Goal: Task Accomplishment & Management: Complete application form

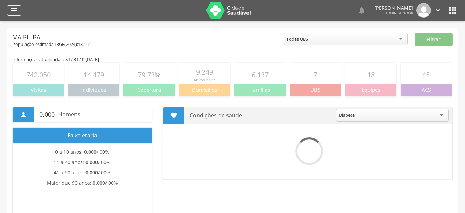
click at [19, 10] on div "" at bounding box center [14, 10] width 14 height 10
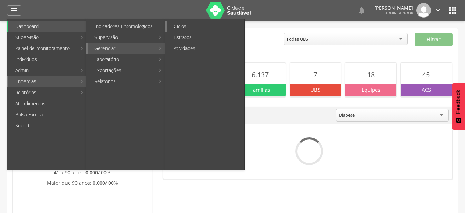
click at [227, 24] on link "Ciclos" at bounding box center [206, 26] width 78 height 11
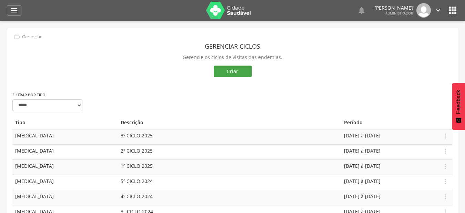
click at [232, 74] on button "Criar" at bounding box center [233, 72] width 38 height 12
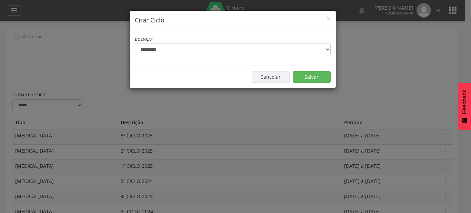
click at [208, 56] on div "**********" at bounding box center [233, 48] width 206 height 36
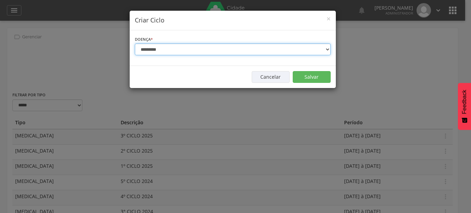
select select "*"
click option "******" at bounding box center [0, 0] width 0 height 0
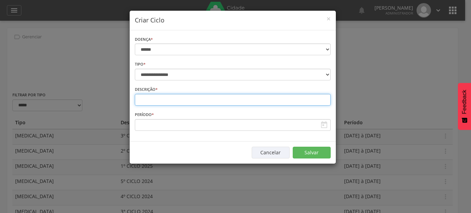
click at [190, 98] on input "text" at bounding box center [233, 100] width 196 height 12
type input "**********"
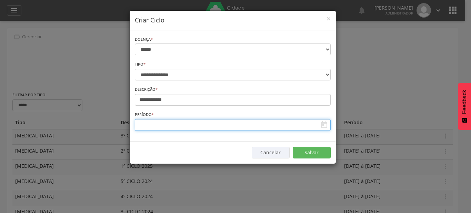
click at [219, 124] on input "text" at bounding box center [233, 125] width 196 height 12
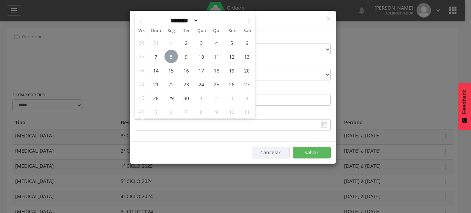
click at [171, 60] on span "8" at bounding box center [170, 56] width 13 height 13
type input "**********"
click at [251, 22] on icon at bounding box center [249, 21] width 5 height 5
select select "**"
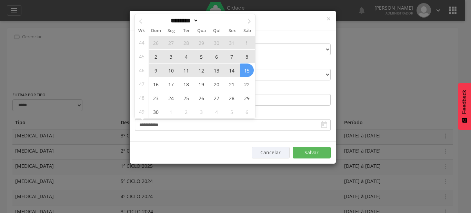
click at [247, 69] on span "15" at bounding box center [246, 69] width 13 height 13
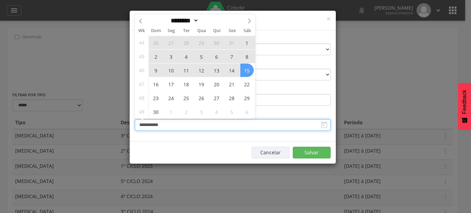
type input "**********"
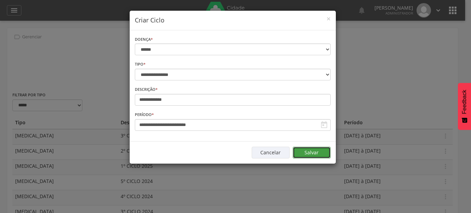
click at [311, 155] on button "Salvar" at bounding box center [312, 153] width 38 height 12
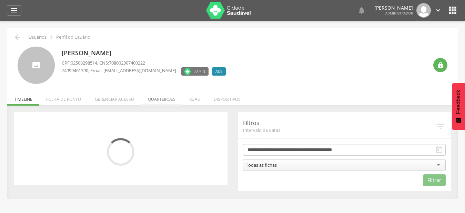
click at [164, 100] on li "Quarteirões" at bounding box center [161, 97] width 41 height 16
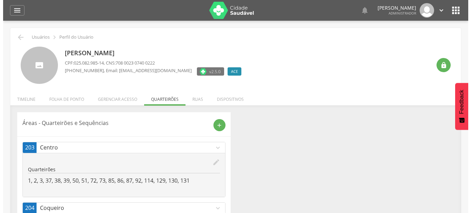
scroll to position [70, 0]
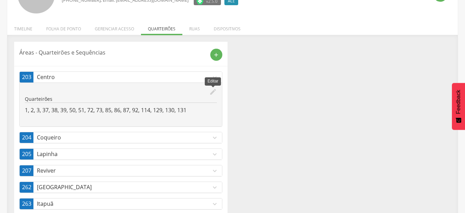
click at [214, 91] on icon "edit" at bounding box center [213, 92] width 8 height 8
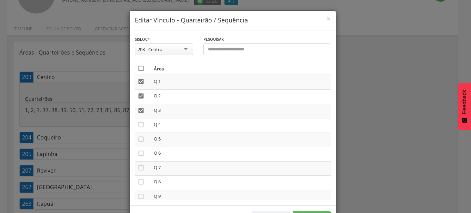
click at [138, 69] on icon "" at bounding box center [141, 68] width 7 height 7
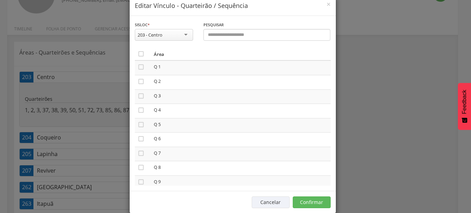
scroll to position [26, 0]
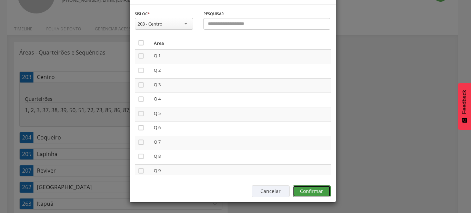
click at [317, 194] on button "Confirmar" at bounding box center [312, 191] width 38 height 12
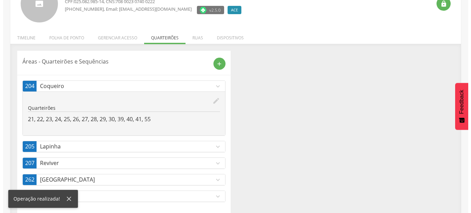
scroll to position [70, 0]
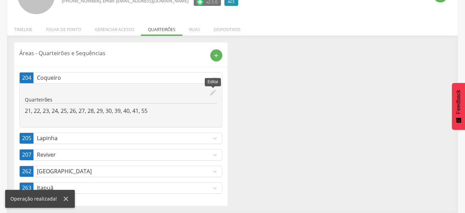
click at [212, 95] on icon "edit" at bounding box center [213, 93] width 8 height 8
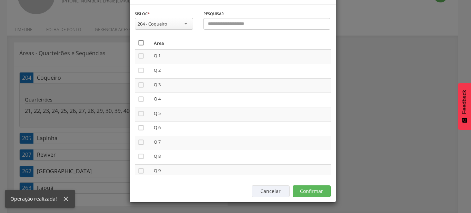
click at [138, 46] on icon "" at bounding box center [141, 42] width 7 height 7
click at [138, 46] on icon "" at bounding box center [141, 42] width 7 height 7
click at [318, 192] on button "Confirmar" at bounding box center [312, 191] width 38 height 12
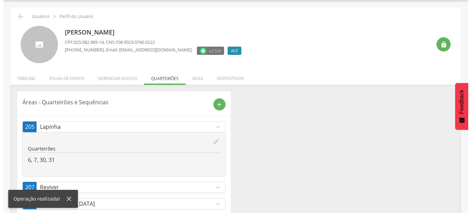
scroll to position [53, 0]
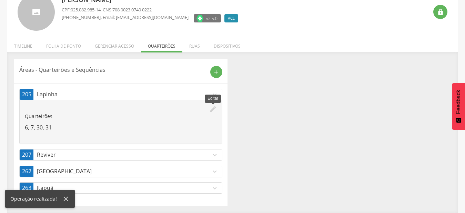
click at [216, 110] on icon "edit" at bounding box center [213, 109] width 8 height 8
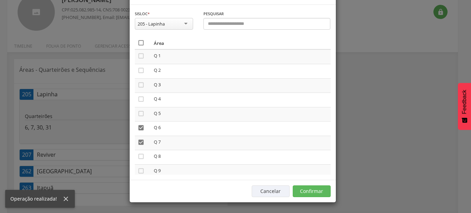
click at [138, 46] on icon "" at bounding box center [141, 42] width 7 height 7
click at [138, 46] on icon "" at bounding box center [141, 42] width 7 height 7
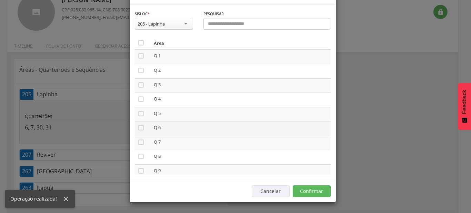
scroll to position [26, 0]
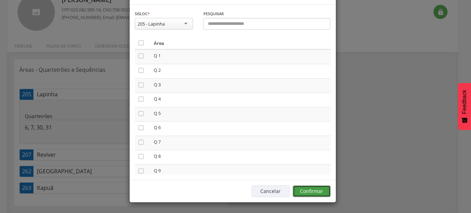
click at [309, 189] on button "Confirmar" at bounding box center [312, 191] width 38 height 12
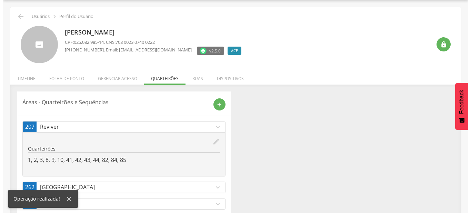
scroll to position [37, 0]
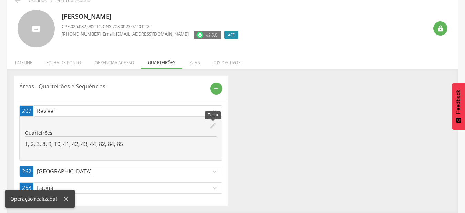
click at [211, 124] on icon "edit" at bounding box center [213, 126] width 8 height 8
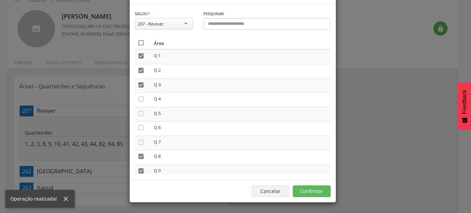
click at [139, 46] on icon "" at bounding box center [141, 42] width 7 height 7
click at [139, 46] on icon "" at bounding box center [141, 42] width 7 height 7
click at [320, 185] on div "Cancelar Confirmar" at bounding box center [233, 191] width 206 height 22
click at [319, 187] on button "Confirmar" at bounding box center [312, 191] width 38 height 12
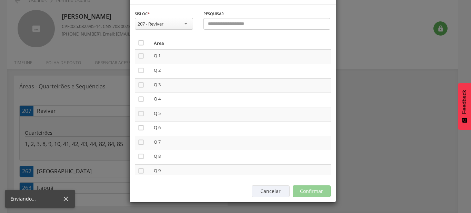
scroll to position [21, 0]
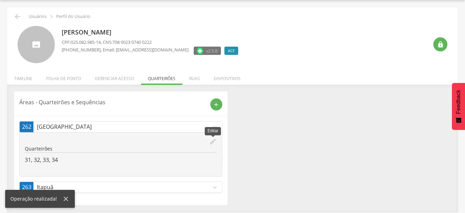
click at [215, 143] on icon "edit" at bounding box center [213, 142] width 8 height 8
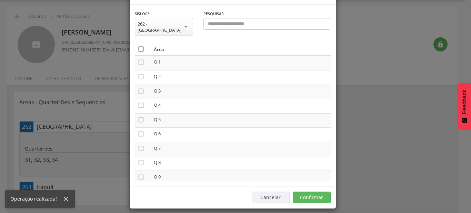
click at [139, 52] on icon "" at bounding box center [141, 49] width 7 height 7
click at [293, 191] on button "Confirmar" at bounding box center [312, 197] width 38 height 12
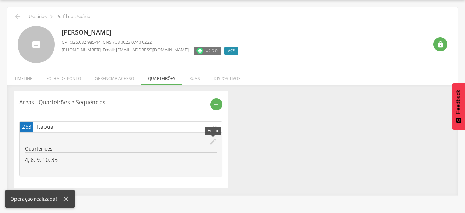
click at [212, 141] on icon "edit" at bounding box center [213, 142] width 8 height 8
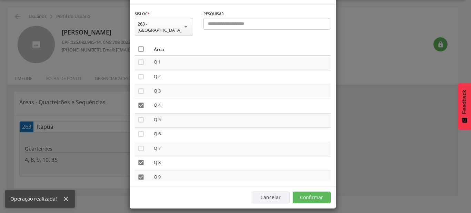
click at [138, 52] on icon "" at bounding box center [141, 49] width 7 height 7
click at [138, 52] on icon "" at bounding box center [141, 49] width 7 height 7
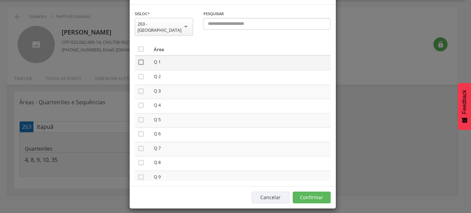
click at [139, 66] on icon "" at bounding box center [141, 62] width 7 height 7
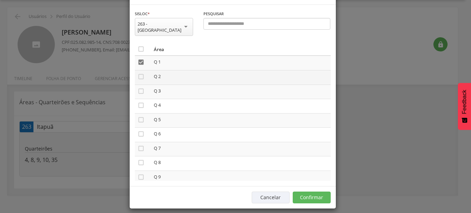
drag, startPoint x: 139, startPoint y: 95, endPoint x: 139, endPoint y: 101, distance: 5.5
click at [139, 80] on icon "" at bounding box center [141, 76] width 7 height 7
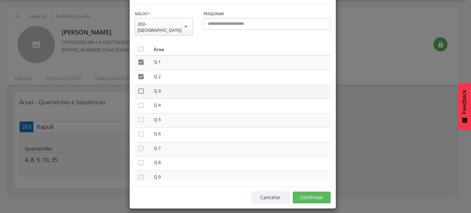
click at [139, 94] on icon "" at bounding box center [141, 91] width 7 height 7
click at [298, 193] on button "Confirmar" at bounding box center [312, 197] width 38 height 12
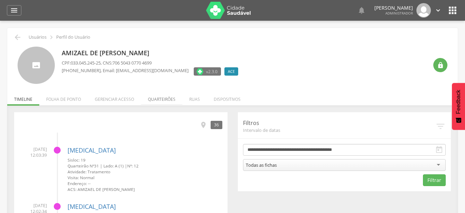
click at [156, 100] on li "Quarteirões" at bounding box center [161, 97] width 41 height 16
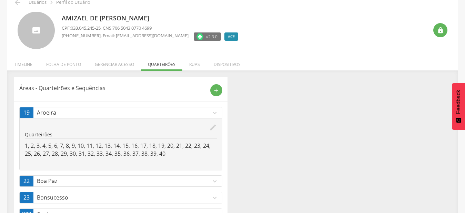
scroll to position [35, 0]
click at [209, 114] on p "Aroeira" at bounding box center [124, 112] width 174 height 8
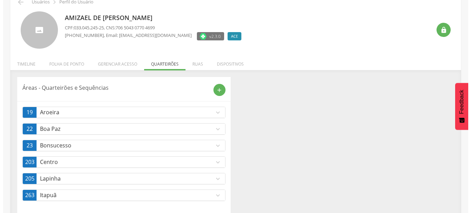
scroll to position [42, 0]
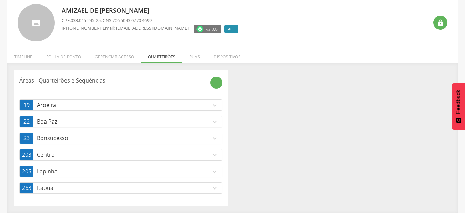
click at [212, 156] on icon "expand_more" at bounding box center [215, 155] width 8 height 8
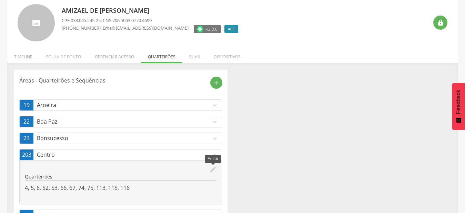
click at [214, 169] on icon "edit" at bounding box center [213, 170] width 8 height 8
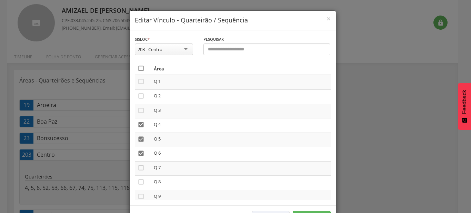
click at [140, 67] on icon "" at bounding box center [141, 68] width 7 height 7
click at [140, 67] on icon "" at bounding box center [141, 68] width 7 height 7
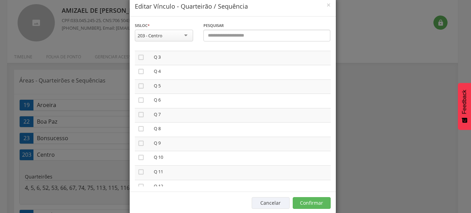
scroll to position [26, 0]
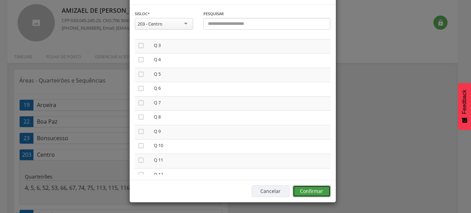
click at [313, 194] on button "Confirmar" at bounding box center [312, 191] width 38 height 12
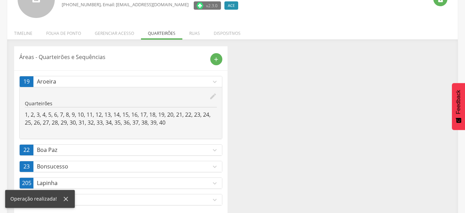
scroll to position [78, 0]
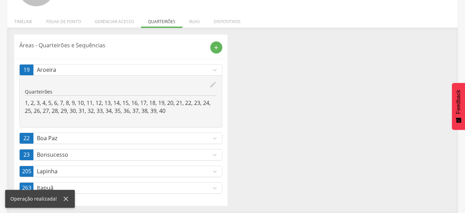
click at [215, 174] on icon "expand_more" at bounding box center [215, 172] width 8 height 8
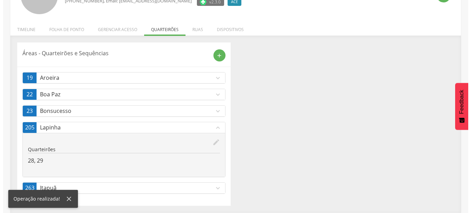
scroll to position [70, 0]
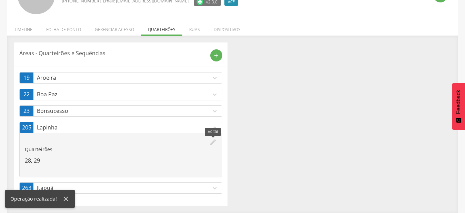
click at [214, 138] on div "edit Editar Quarteirões 28, 29" at bounding box center [121, 155] width 202 height 44
click at [215, 144] on icon "edit" at bounding box center [213, 142] width 8 height 8
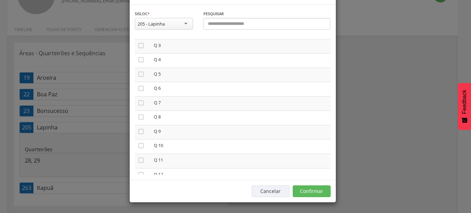
click at [140, 7] on icon "" at bounding box center [141, 3] width 7 height 7
click at [140, 7] on icon "" at bounding box center [141, 3] width 7 height 7
click at [322, 192] on button "Confirmar" at bounding box center [312, 191] width 38 height 12
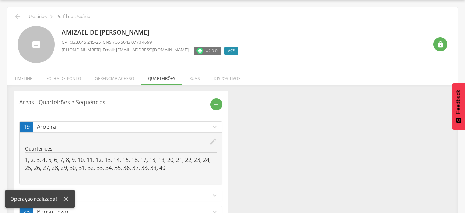
scroll to position [61, 0]
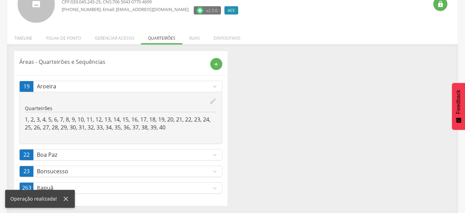
click at [221, 188] on link "263 Itapuã expand_more" at bounding box center [121, 187] width 202 height 11
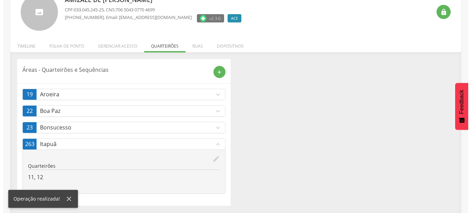
scroll to position [53, 0]
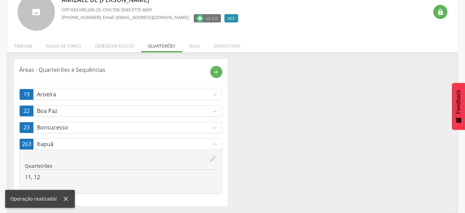
click at [211, 159] on icon "edit" at bounding box center [213, 159] width 8 height 8
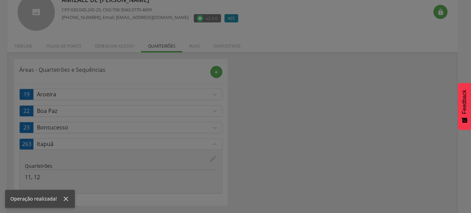
click at [211, 159] on body " Dashboard Supervisão Produtividade Mapa da cidade Mapa de cobertura Ranking A…" at bounding box center [235, 53] width 471 height 213
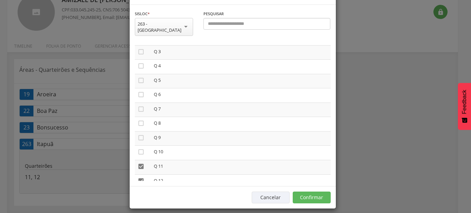
click at [138, 13] on icon "" at bounding box center [141, 9] width 7 height 7
click at [138, 13] on icon "" at bounding box center [141, 9] width 7 height 7
click at [138, 69] on icon "" at bounding box center [141, 65] width 7 height 7
click at [138, 84] on icon "" at bounding box center [141, 80] width 7 height 7
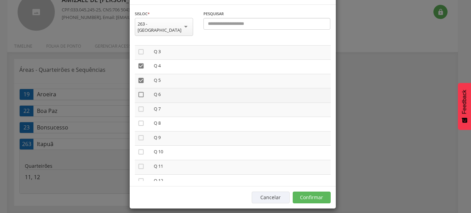
click at [139, 98] on icon "" at bounding box center [141, 94] width 7 height 7
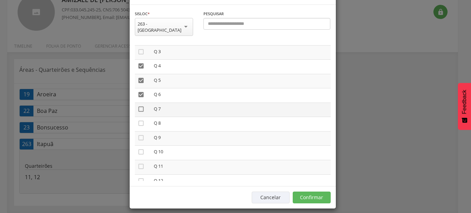
click at [139, 112] on icon "" at bounding box center [141, 109] width 7 height 7
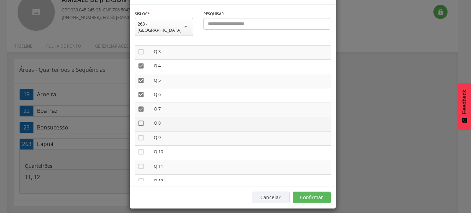
click at [139, 127] on icon "" at bounding box center [141, 123] width 7 height 7
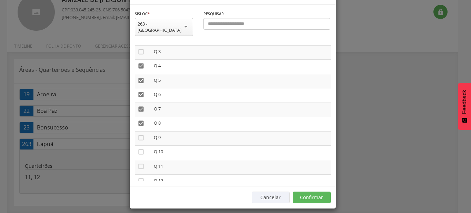
drag, startPoint x: 383, startPoint y: 157, endPoint x: 349, endPoint y: 201, distance: 55.3
click at [375, 179] on div "**********" at bounding box center [235, 106] width 471 height 213
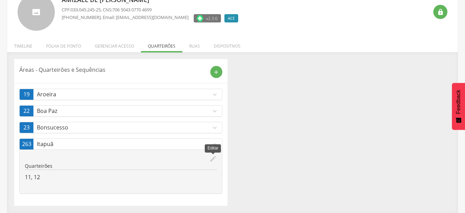
click at [214, 160] on icon "edit" at bounding box center [213, 159] width 8 height 8
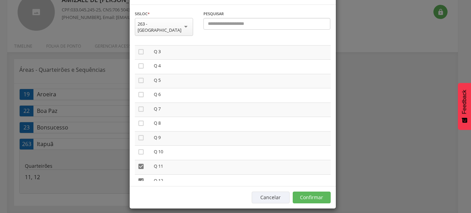
click at [139, 13] on icon "" at bounding box center [141, 9] width 7 height 7
click at [139, 13] on icon "" at bounding box center [141, 9] width 7 height 7
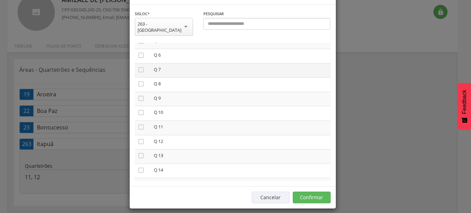
scroll to position [39, 0]
click at [138, 69] on icon "" at bounding box center [141, 65] width 7 height 7
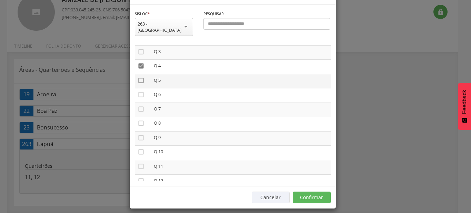
click at [138, 84] on icon "" at bounding box center [141, 80] width 7 height 7
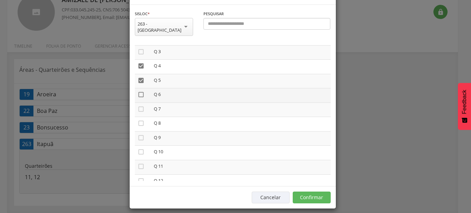
click at [138, 98] on icon "" at bounding box center [141, 94] width 7 height 7
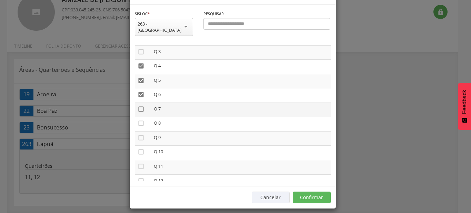
click at [139, 112] on icon "" at bounding box center [141, 109] width 7 height 7
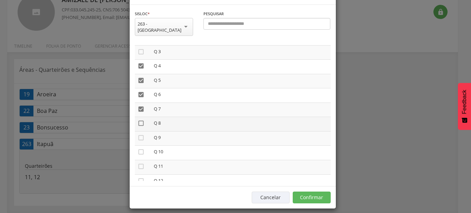
click at [138, 127] on icon "" at bounding box center [141, 123] width 7 height 7
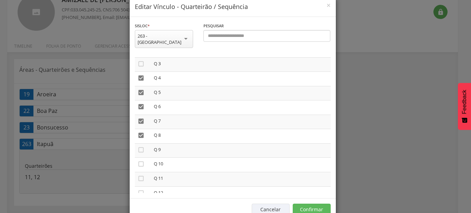
scroll to position [26, 0]
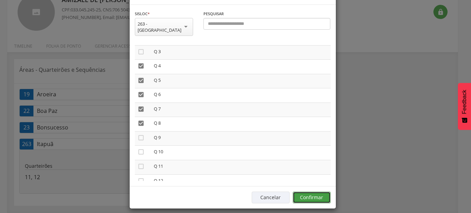
click at [323, 195] on button "Confirmar" at bounding box center [312, 197] width 38 height 12
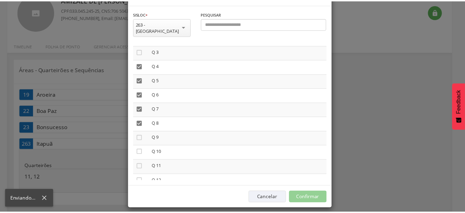
scroll to position [21, 0]
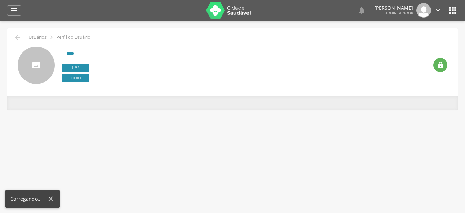
type input "**********"
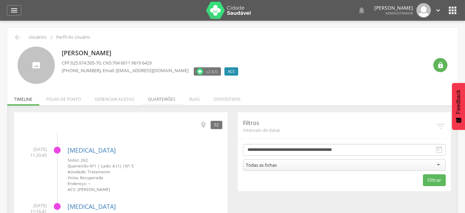
click at [154, 99] on li "Quarteirões" at bounding box center [161, 97] width 41 height 16
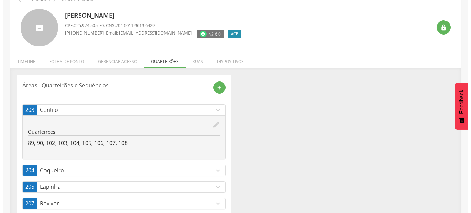
scroll to position [70, 0]
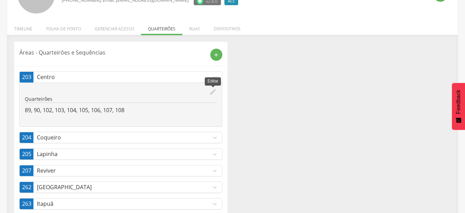
click at [215, 91] on icon "edit" at bounding box center [213, 92] width 8 height 8
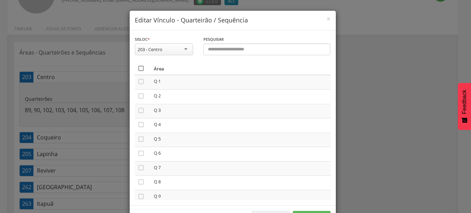
click at [140, 69] on icon "" at bounding box center [141, 68] width 7 height 7
click at [140, 69] on icon "" at bounding box center [141, 68] width 7 height 7
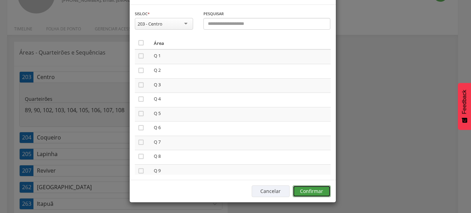
click at [316, 189] on button "Confirmar" at bounding box center [312, 191] width 38 height 12
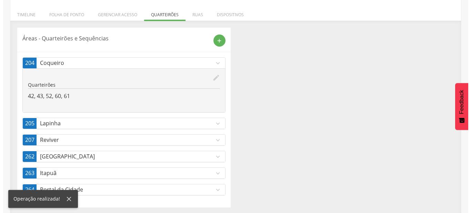
scroll to position [86, 0]
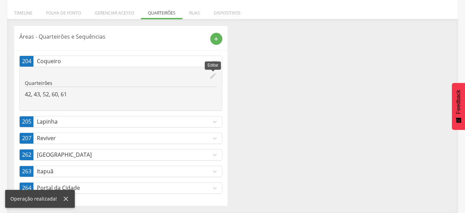
click at [216, 77] on icon "edit" at bounding box center [213, 76] width 8 height 8
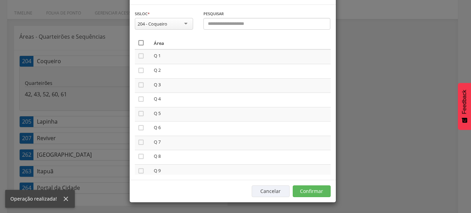
click at [140, 46] on icon "" at bounding box center [141, 42] width 7 height 7
click at [140, 46] on icon "" at bounding box center [141, 42] width 7 height 7
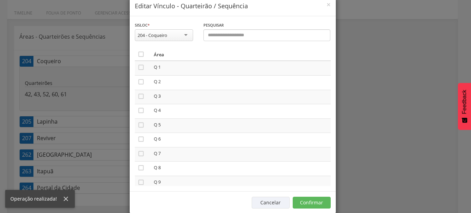
scroll to position [26, 0]
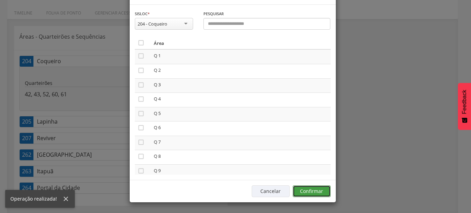
click at [323, 197] on button "Confirmar" at bounding box center [312, 191] width 38 height 12
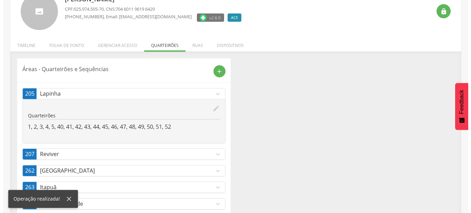
scroll to position [70, 0]
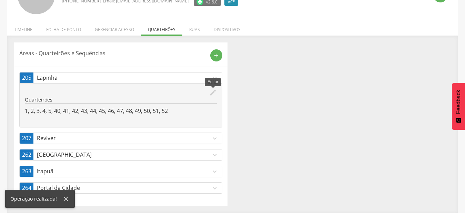
click at [212, 92] on icon "edit" at bounding box center [213, 93] width 8 height 8
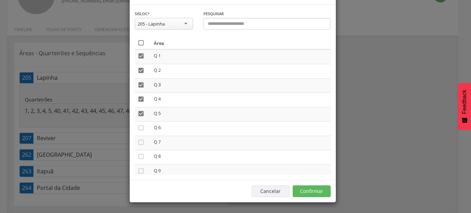
click at [139, 46] on icon "" at bounding box center [141, 42] width 7 height 7
click at [139, 46] on icon "" at bounding box center [141, 42] width 7 height 7
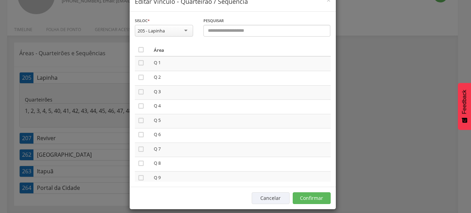
scroll to position [26, 0]
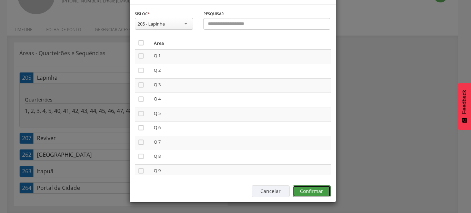
click at [317, 189] on button "Confirmar" at bounding box center [312, 191] width 38 height 12
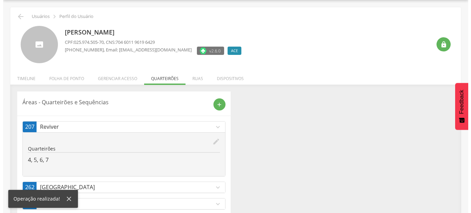
scroll to position [53, 0]
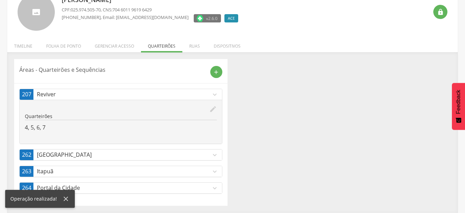
click at [215, 111] on icon "edit" at bounding box center [213, 109] width 8 height 8
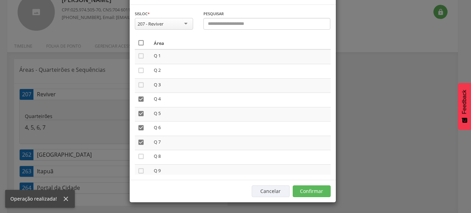
click at [139, 46] on icon "" at bounding box center [141, 42] width 7 height 7
click at [139, 46] on icon "" at bounding box center [141, 42] width 7 height 7
click at [311, 189] on button "Confirmar" at bounding box center [312, 191] width 38 height 12
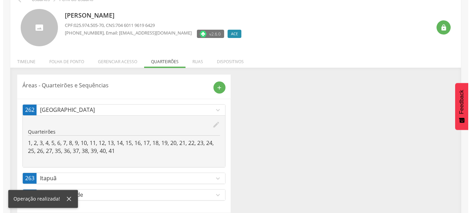
scroll to position [44, 0]
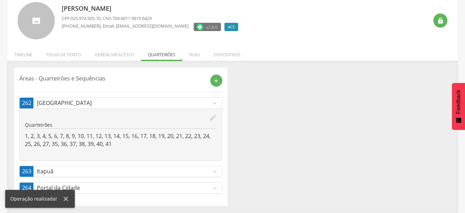
click at [211, 117] on icon "edit" at bounding box center [213, 118] width 8 height 8
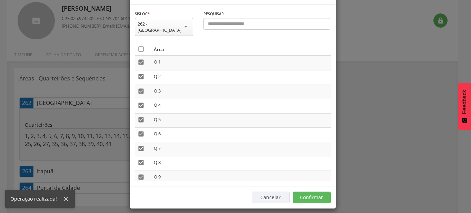
click at [138, 52] on icon "" at bounding box center [141, 49] width 7 height 7
click at [138, 52] on icon "" at bounding box center [141, 49] width 7 height 7
click at [321, 191] on button "Confirmar" at bounding box center [312, 197] width 38 height 12
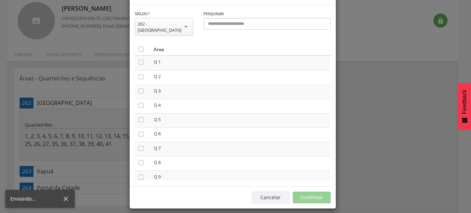
scroll to position [21, 0]
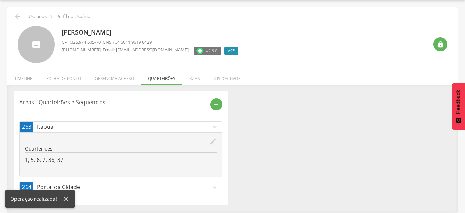
click at [212, 143] on icon "edit" at bounding box center [213, 142] width 8 height 8
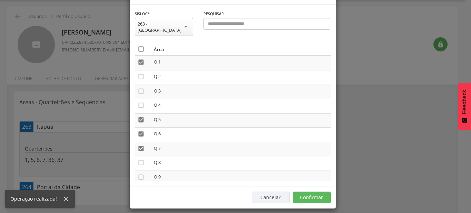
click at [139, 52] on icon "" at bounding box center [141, 49] width 7 height 7
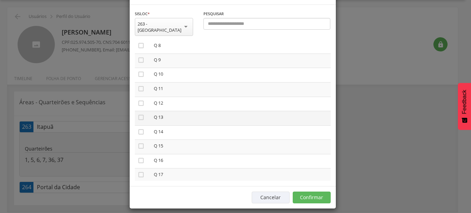
scroll to position [118, 0]
click at [138, 56] on icon "" at bounding box center [141, 59] width 7 height 7
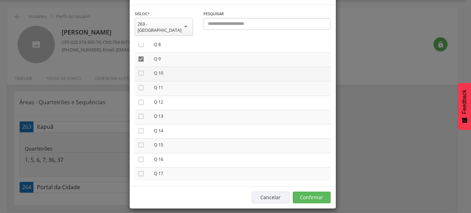
click at [138, 70] on icon "" at bounding box center [141, 73] width 7 height 7
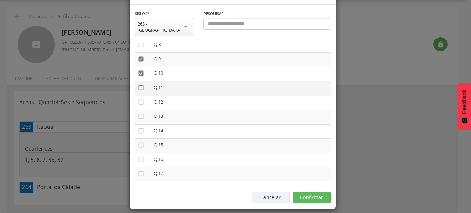
click at [138, 84] on icon "" at bounding box center [141, 87] width 7 height 7
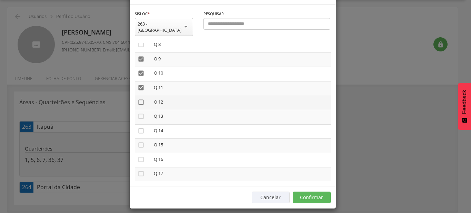
drag, startPoint x: 138, startPoint y: 93, endPoint x: 167, endPoint y: 98, distance: 28.6
click at [139, 99] on icon "" at bounding box center [141, 102] width 7 height 7
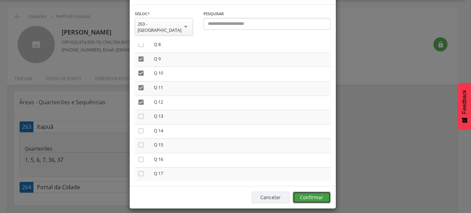
click at [314, 193] on button "Confirmar" at bounding box center [312, 197] width 38 height 12
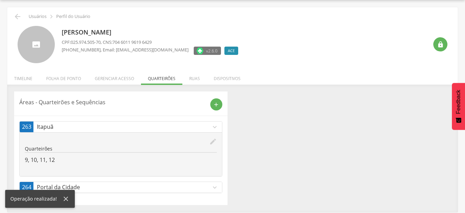
click at [217, 126] on icon "expand_more" at bounding box center [215, 127] width 8 height 8
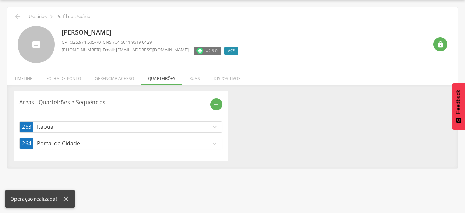
click at [217, 146] on icon "expand_more" at bounding box center [215, 144] width 8 height 8
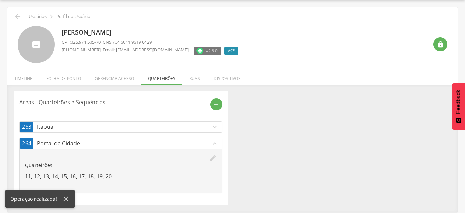
click at [213, 157] on icon "edit" at bounding box center [213, 158] width 8 height 8
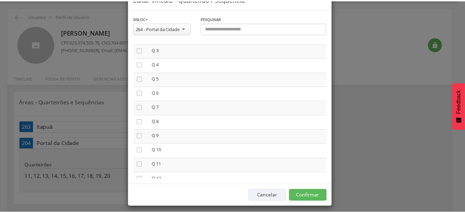
scroll to position [26, 0]
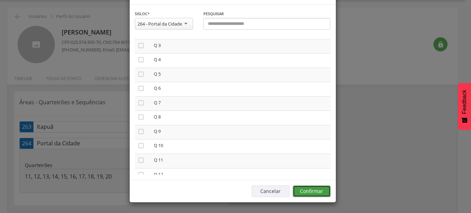
click at [316, 192] on button "Confirmar" at bounding box center [312, 191] width 38 height 12
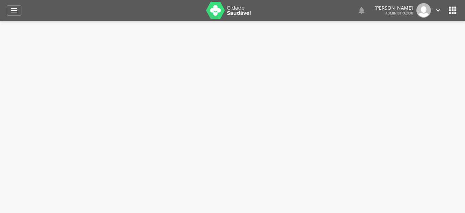
type input "**********"
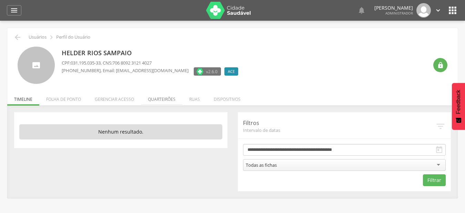
click at [174, 99] on li "Quarteirões" at bounding box center [161, 97] width 41 height 16
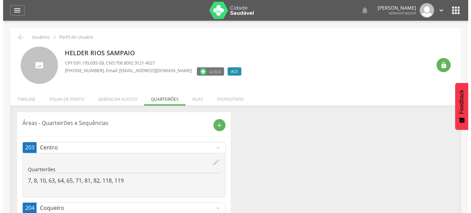
scroll to position [103, 0]
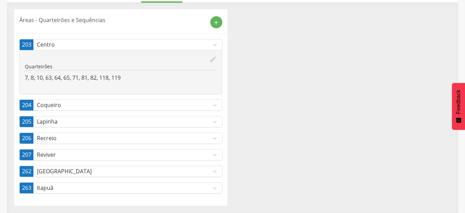
click at [212, 58] on icon "edit" at bounding box center [213, 60] width 8 height 8
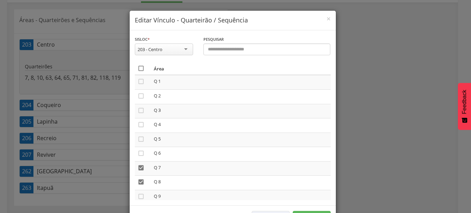
click at [138, 67] on icon "" at bounding box center [141, 68] width 7 height 7
click at [138, 67] on icon "" at bounding box center [141, 68] width 7 height 7
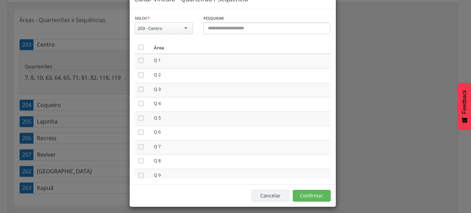
scroll to position [26, 0]
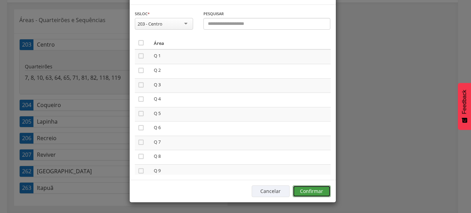
click at [321, 196] on button "Confirmar" at bounding box center [312, 191] width 38 height 12
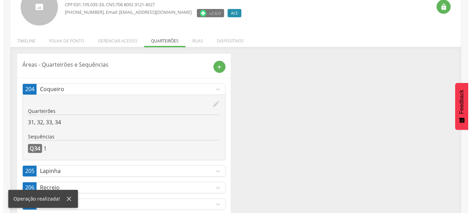
scroll to position [91, 0]
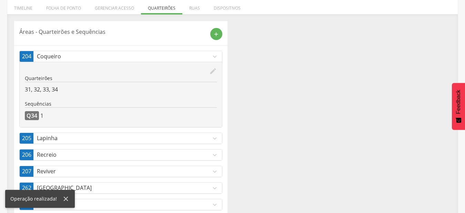
click at [214, 71] on icon "edit" at bounding box center [213, 71] width 8 height 8
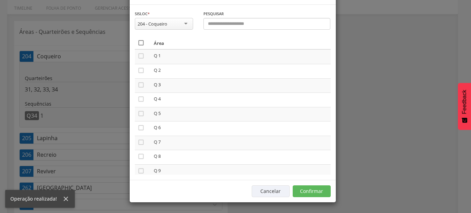
click at [139, 46] on icon "" at bounding box center [141, 42] width 7 height 7
click at [139, 46] on icon "" at bounding box center [141, 42] width 7 height 7
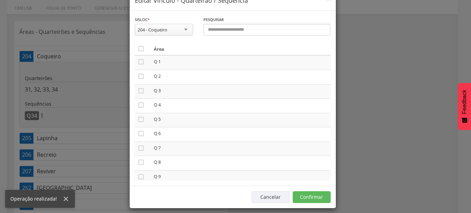
scroll to position [26, 0]
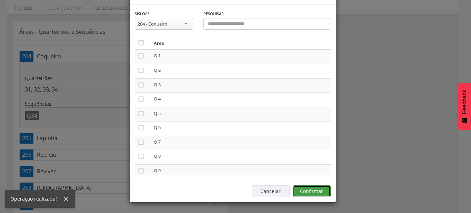
click at [320, 192] on button "Confirmar" at bounding box center [312, 191] width 38 height 12
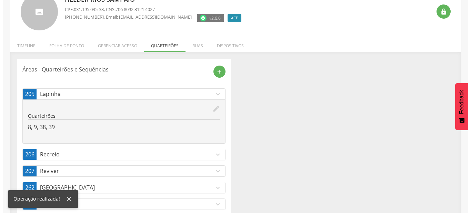
scroll to position [70, 0]
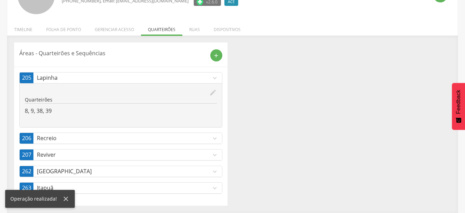
click at [212, 92] on icon "edit" at bounding box center [213, 93] width 8 height 8
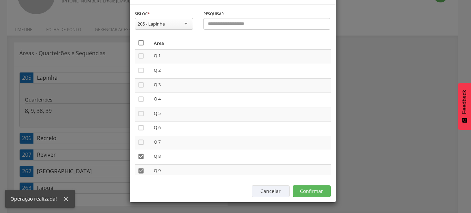
click at [138, 46] on icon "" at bounding box center [141, 42] width 7 height 7
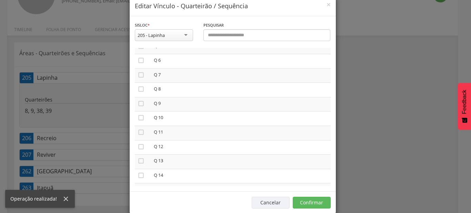
scroll to position [26, 0]
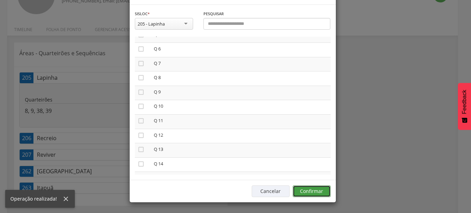
click at [316, 193] on button "Confirmar" at bounding box center [312, 191] width 38 height 12
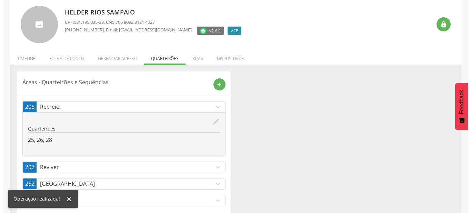
scroll to position [53, 0]
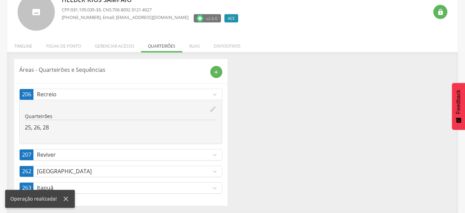
click at [214, 107] on icon "edit" at bounding box center [213, 109] width 8 height 8
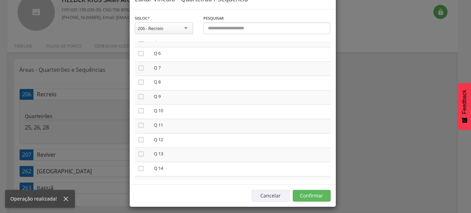
scroll to position [26, 0]
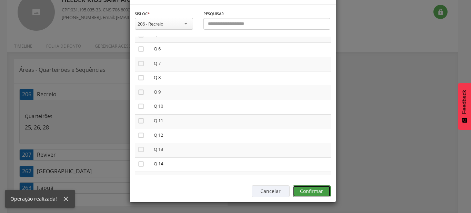
click at [313, 188] on button "Confirmar" at bounding box center [312, 191] width 38 height 12
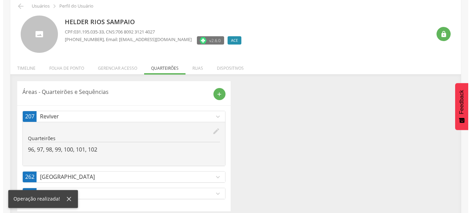
scroll to position [37, 0]
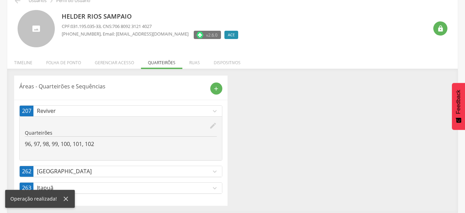
click at [216, 125] on icon "edit" at bounding box center [213, 126] width 8 height 8
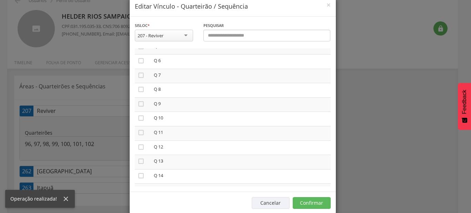
scroll to position [26, 0]
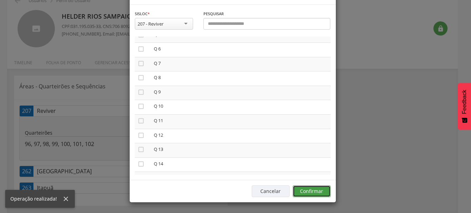
click at [305, 193] on button "Confirmar" at bounding box center [312, 191] width 38 height 12
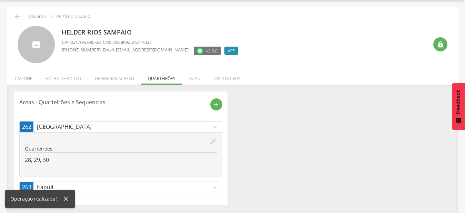
click at [211, 142] on icon "edit" at bounding box center [213, 142] width 8 height 8
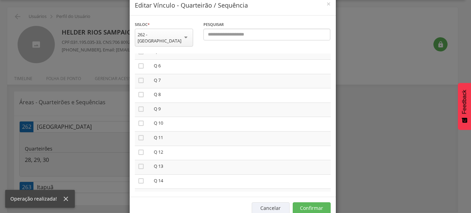
scroll to position [26, 0]
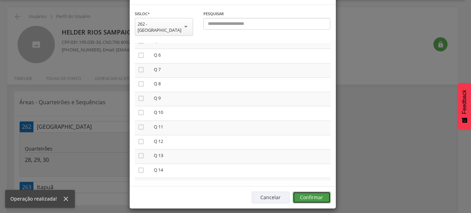
click at [320, 196] on button "Confirmar" at bounding box center [312, 197] width 38 height 12
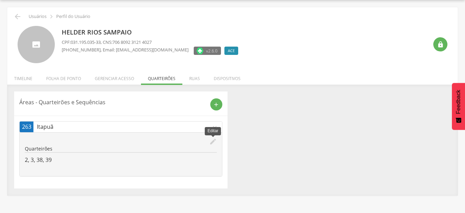
click at [210, 141] on icon "edit" at bounding box center [213, 142] width 8 height 8
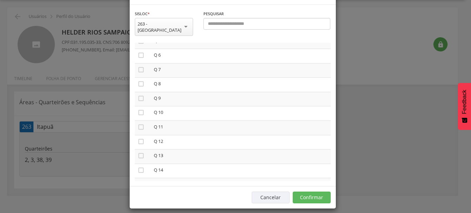
click at [139, 134] on icon "" at bounding box center [141, 130] width 7 height 7
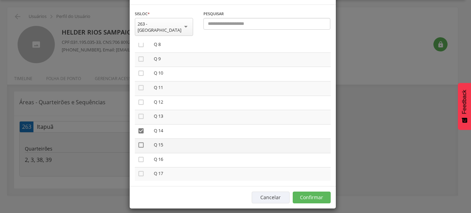
click at [138, 148] on icon "" at bounding box center [141, 144] width 7 height 7
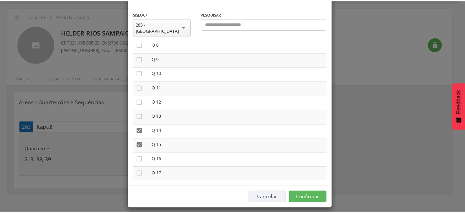
scroll to position [26, 0]
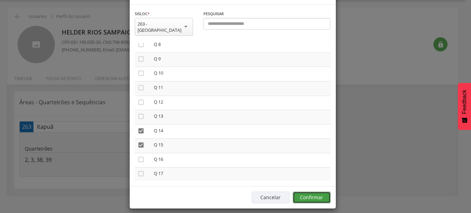
click at [295, 191] on button "Confirmar" at bounding box center [312, 197] width 38 height 12
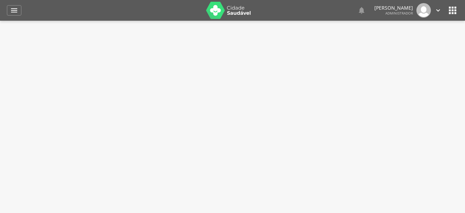
type input "**********"
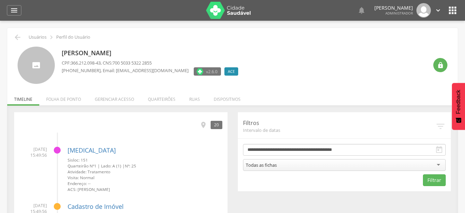
click at [167, 100] on li "Quarteirões" at bounding box center [161, 97] width 41 height 16
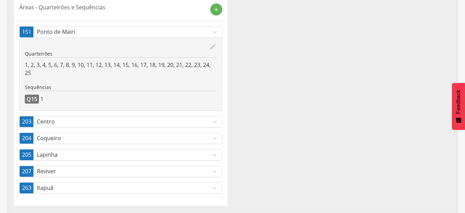
click at [179, 118] on p "Centro" at bounding box center [124, 122] width 174 height 8
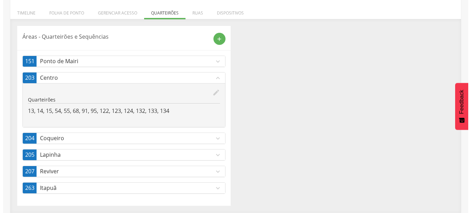
scroll to position [86, 0]
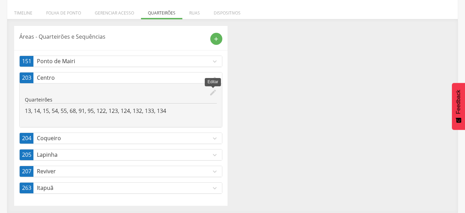
click at [213, 93] on icon "edit" at bounding box center [213, 93] width 8 height 8
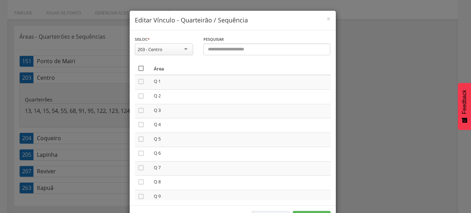
click at [141, 68] on icon "" at bounding box center [141, 68] width 7 height 7
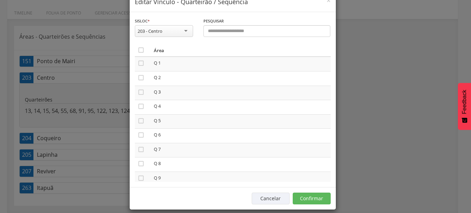
scroll to position [26, 0]
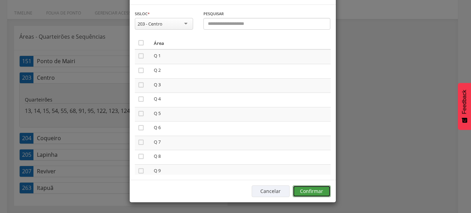
click at [317, 190] on button "Confirmar" at bounding box center [312, 191] width 38 height 12
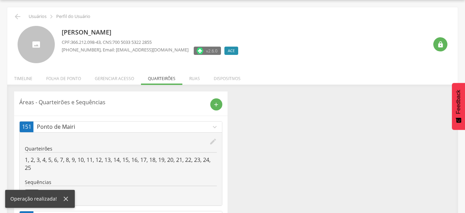
scroll to position [99, 0]
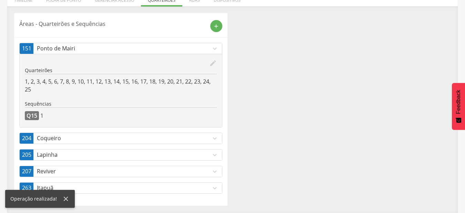
click at [217, 136] on icon "expand_more" at bounding box center [215, 138] width 8 height 8
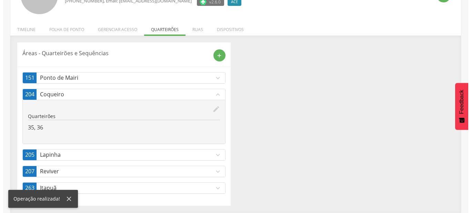
scroll to position [70, 0]
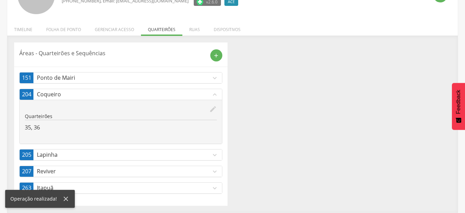
click at [209, 107] on div "edit" at bounding box center [121, 109] width 192 height 8
click at [213, 111] on icon "edit" at bounding box center [213, 109] width 8 height 8
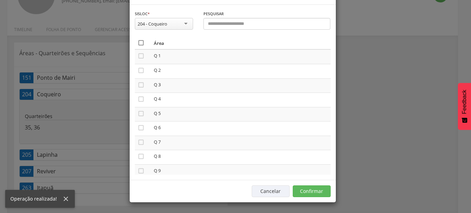
click at [140, 46] on icon "" at bounding box center [141, 42] width 7 height 7
drag, startPoint x: 140, startPoint y: 67, endPoint x: 264, endPoint y: 100, distance: 128.3
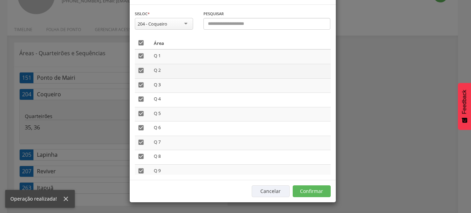
click at [140, 46] on icon "" at bounding box center [141, 42] width 7 height 7
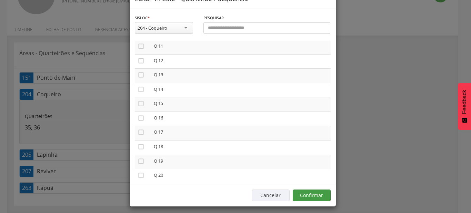
scroll to position [26, 0]
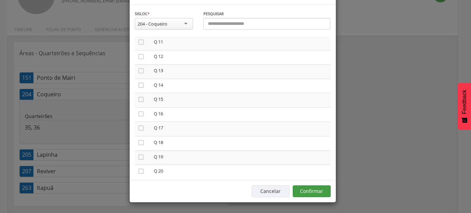
drag, startPoint x: 314, startPoint y: 183, endPoint x: 314, endPoint y: 195, distance: 12.1
click at [314, 184] on div "Cancelar Confirmar" at bounding box center [233, 191] width 206 height 22
click at [314, 195] on button "Confirmar" at bounding box center [312, 191] width 38 height 12
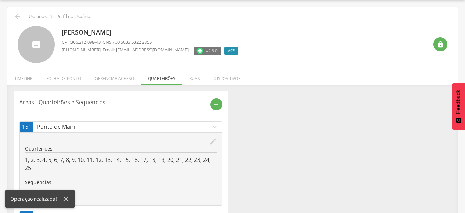
scroll to position [82, 0]
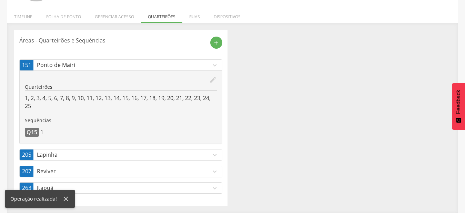
click at [216, 157] on icon "expand_more" at bounding box center [215, 155] width 8 height 8
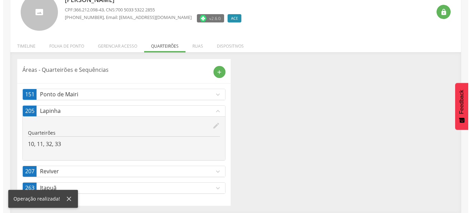
scroll to position [53, 0]
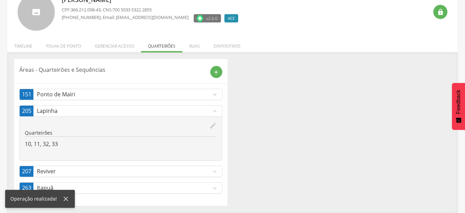
click at [210, 126] on icon "edit" at bounding box center [213, 126] width 8 height 8
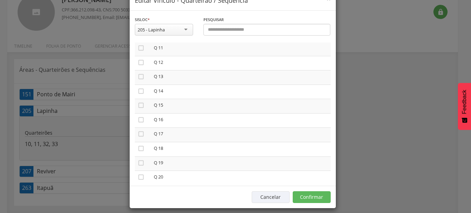
scroll to position [26, 0]
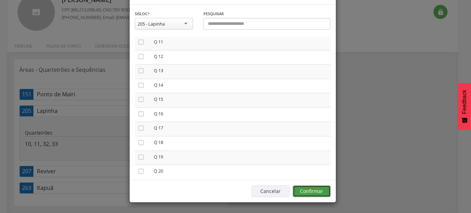
click at [318, 188] on button "Confirmar" at bounding box center [312, 191] width 38 height 12
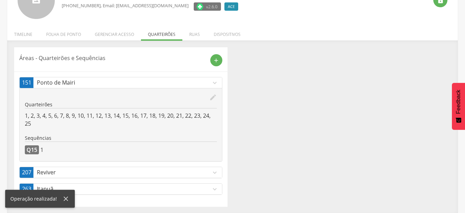
scroll to position [66, 0]
click at [210, 170] on p "Reviver" at bounding box center [124, 171] width 174 height 8
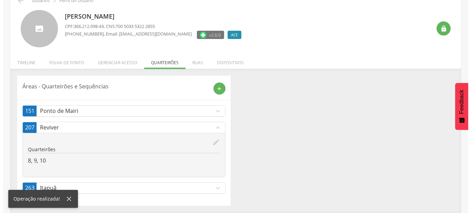
scroll to position [37, 0]
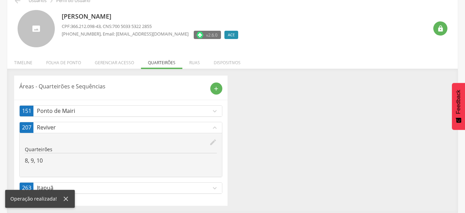
click at [212, 146] on icon "edit" at bounding box center [213, 142] width 8 height 8
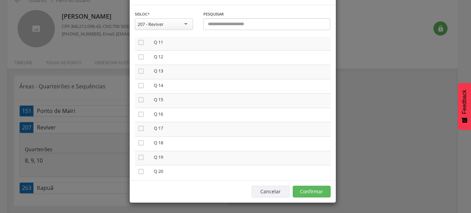
scroll to position [26, 0]
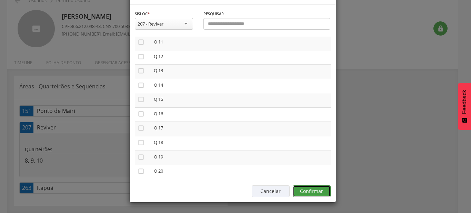
click at [316, 190] on button "Confirmar" at bounding box center [312, 191] width 38 height 12
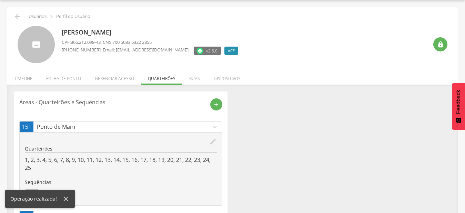
scroll to position [49, 0]
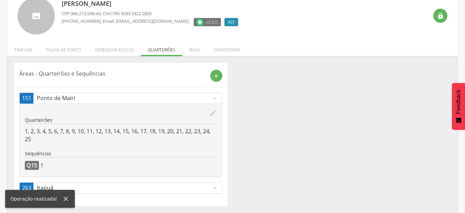
drag, startPoint x: 217, startPoint y: 188, endPoint x: 308, endPoint y: 163, distance: 94.6
click at [216, 188] on icon "expand_more" at bounding box center [215, 188] width 8 height 8
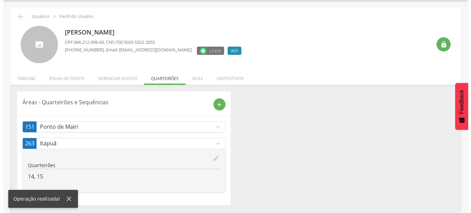
scroll to position [21, 0]
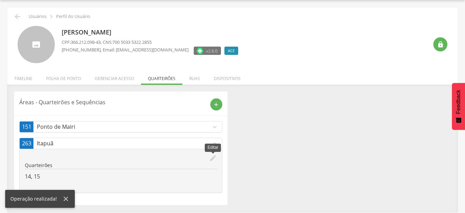
click at [210, 160] on icon "edit" at bounding box center [213, 158] width 8 height 8
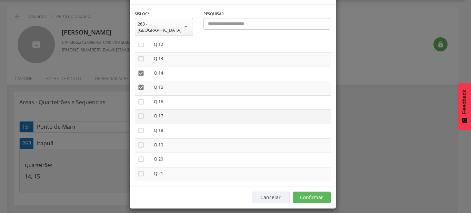
scroll to position [157, 0]
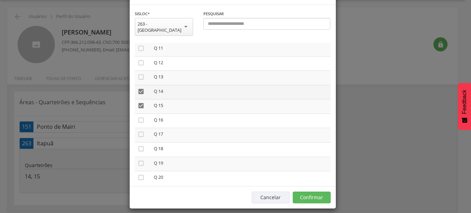
click at [138, 95] on icon "" at bounding box center [141, 91] width 7 height 7
click at [139, 109] on icon "" at bounding box center [141, 105] width 7 height 7
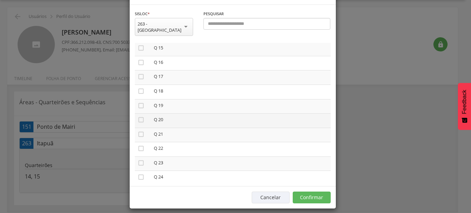
scroll to position [197, 0]
click at [139, 84] on icon "" at bounding box center [141, 80] width 7 height 7
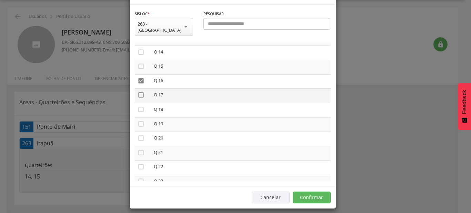
click at [139, 98] on icon "" at bounding box center [141, 94] width 7 height 7
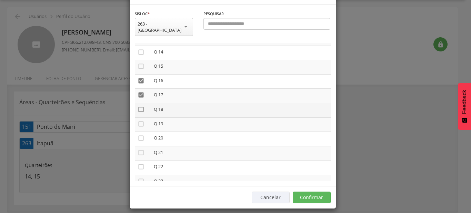
click at [138, 113] on icon "" at bounding box center [141, 109] width 7 height 7
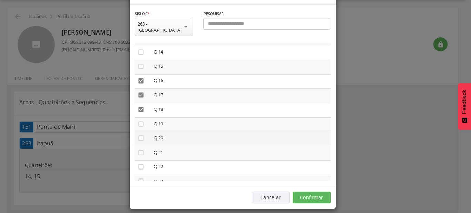
drag, startPoint x: 137, startPoint y: 140, endPoint x: 136, endPoint y: 150, distance: 10.0
click at [138, 127] on icon "" at bounding box center [141, 123] width 7 height 7
click at [138, 141] on icon "" at bounding box center [141, 137] width 7 height 7
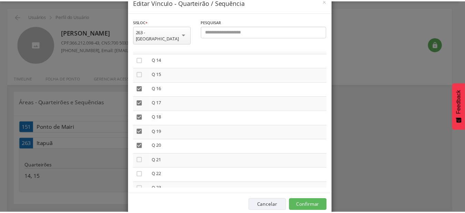
scroll to position [26, 0]
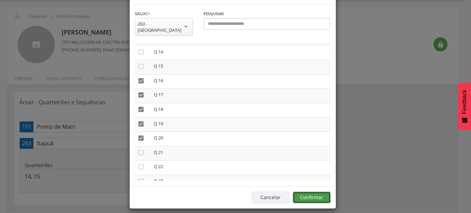
click at [309, 191] on button "Confirmar" at bounding box center [312, 197] width 38 height 12
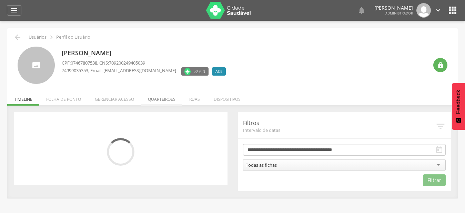
click at [168, 98] on li "Quarteirões" at bounding box center [161, 97] width 41 height 16
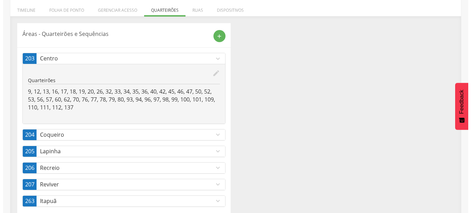
scroll to position [102, 0]
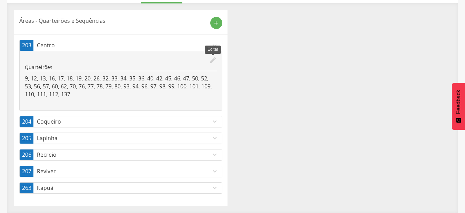
click at [212, 61] on icon "edit" at bounding box center [213, 60] width 8 height 8
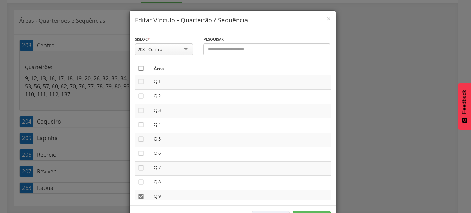
click at [140, 68] on icon "" at bounding box center [141, 68] width 7 height 7
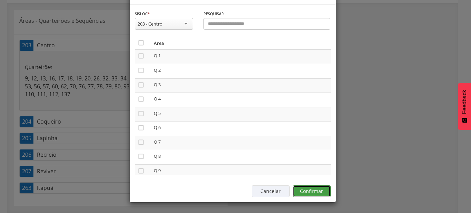
click at [317, 191] on button "Confirmar" at bounding box center [312, 191] width 38 height 12
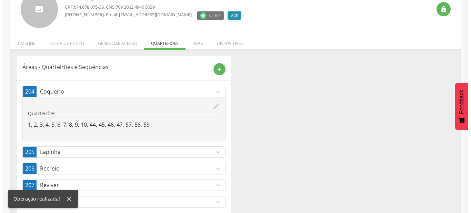
scroll to position [70, 0]
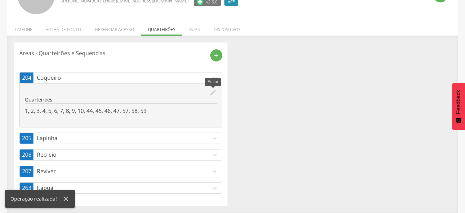
click at [215, 94] on icon "edit" at bounding box center [213, 93] width 8 height 8
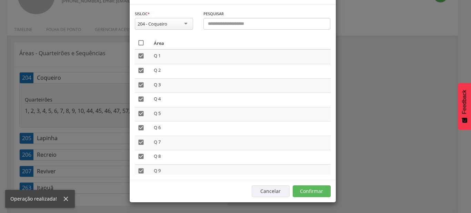
click at [138, 46] on icon "" at bounding box center [141, 42] width 7 height 7
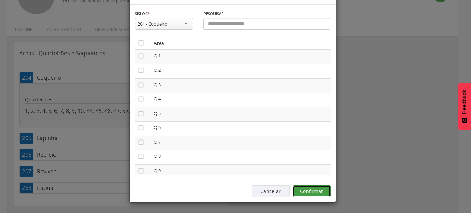
click at [322, 192] on button "Confirmar" at bounding box center [312, 191] width 38 height 12
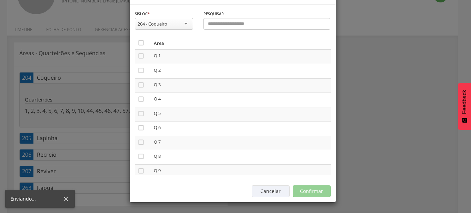
scroll to position [21, 0]
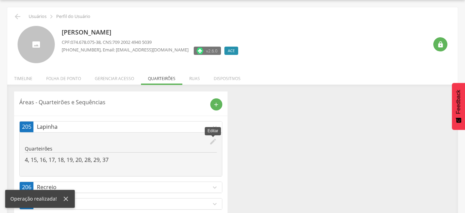
click at [211, 141] on icon "edit" at bounding box center [213, 142] width 8 height 8
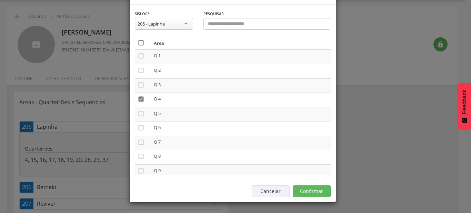
click at [139, 46] on icon "" at bounding box center [141, 42] width 7 height 7
click at [139, 46] on icon "" at bounding box center [141, 42] width 7 height 7
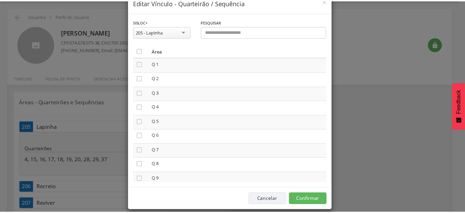
scroll to position [26, 0]
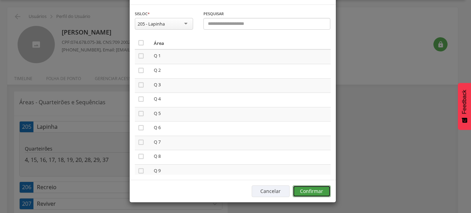
click at [321, 188] on button "Confirmar" at bounding box center [312, 191] width 38 height 12
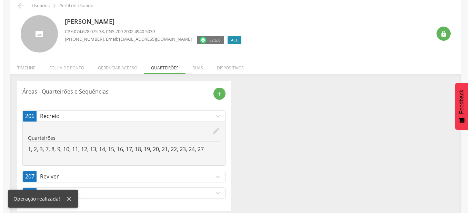
scroll to position [37, 0]
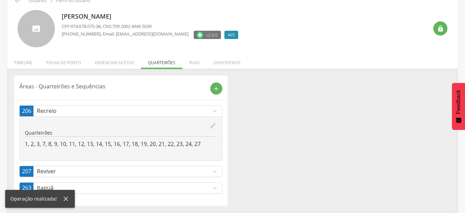
click at [212, 126] on icon "edit" at bounding box center [213, 126] width 8 height 8
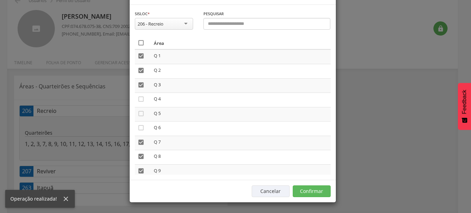
click at [140, 46] on icon "" at bounding box center [141, 42] width 7 height 7
click at [140, 46] on icon "" at bounding box center [141, 42] width 7 height 7
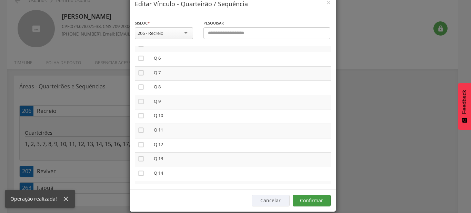
scroll to position [26, 0]
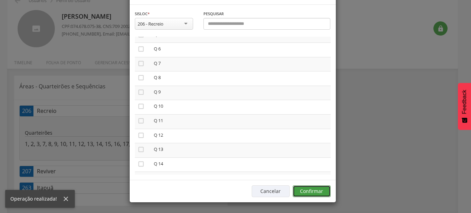
click at [313, 192] on button "Confirmar" at bounding box center [312, 191] width 38 height 12
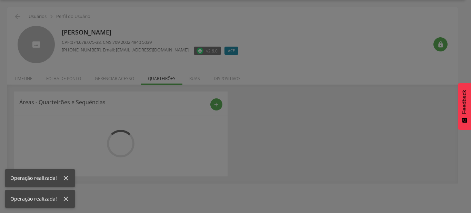
scroll to position [21, 0]
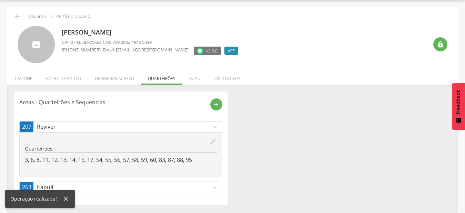
click at [217, 141] on icon "edit" at bounding box center [213, 142] width 8 height 8
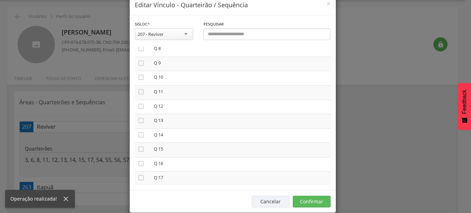
scroll to position [26, 0]
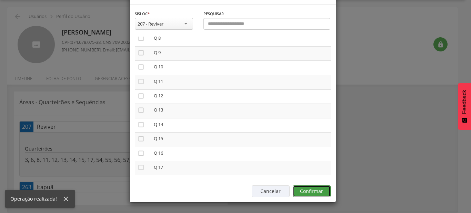
click at [319, 193] on button "Confirmar" at bounding box center [312, 191] width 38 height 12
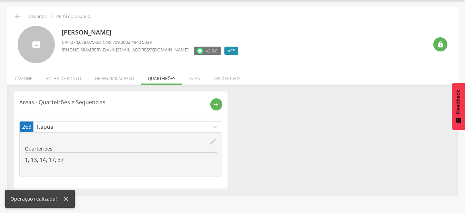
click at [215, 142] on icon "edit" at bounding box center [213, 142] width 8 height 8
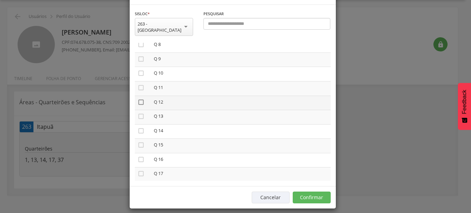
click at [138, 106] on icon "" at bounding box center [141, 102] width 7 height 7
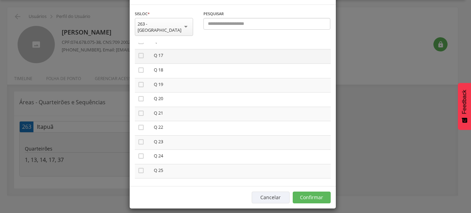
scroll to position [275, 0]
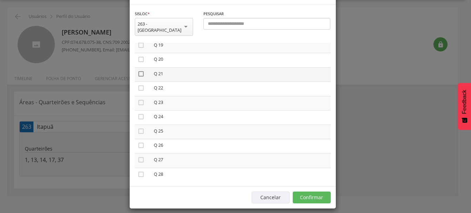
click at [139, 77] on icon "" at bounding box center [141, 73] width 7 height 7
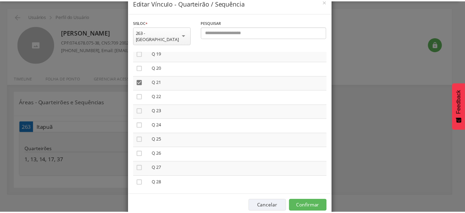
scroll to position [26, 0]
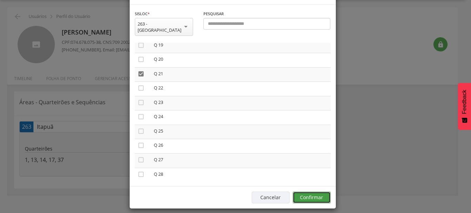
click at [318, 193] on button "Confirmar" at bounding box center [312, 197] width 38 height 12
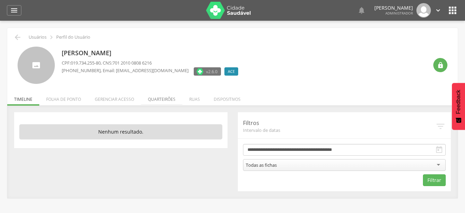
click at [164, 99] on li "Quarteirões" at bounding box center [161, 97] width 41 height 16
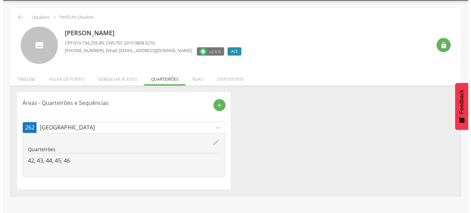
scroll to position [21, 0]
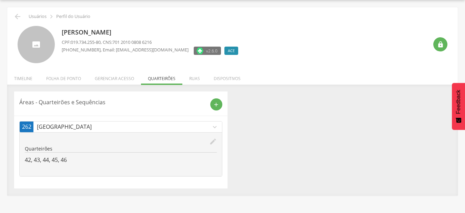
click at [212, 142] on icon "edit" at bounding box center [213, 142] width 8 height 8
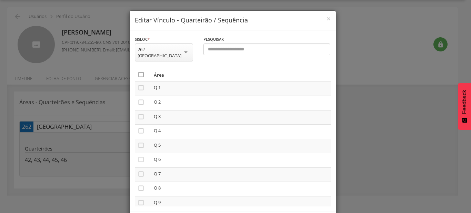
click at [138, 71] on icon "" at bounding box center [141, 74] width 7 height 7
click at [138, 71] on icon "" at bounding box center [141, 74] width 7 height 7
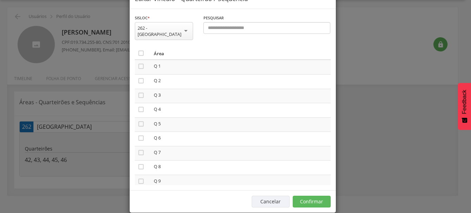
scroll to position [26, 0]
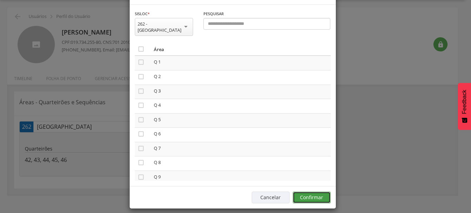
click at [311, 191] on button "Confirmar" at bounding box center [312, 197] width 38 height 12
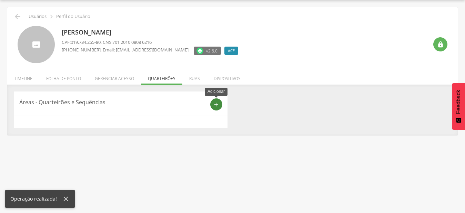
click at [218, 102] on icon "add" at bounding box center [216, 104] width 6 height 6
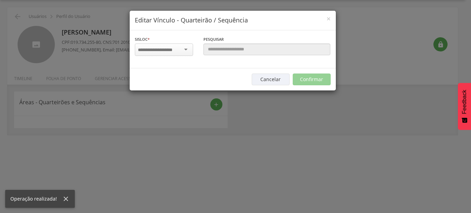
click at [144, 45] on div at bounding box center [164, 49] width 58 height 12
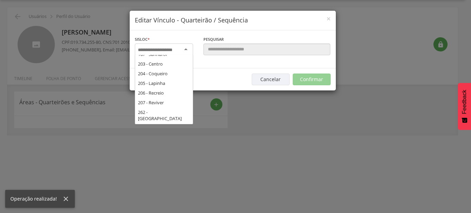
scroll to position [117, 0]
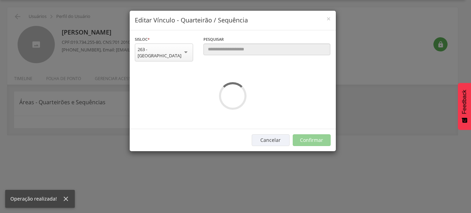
click at [165, 109] on div "**********" at bounding box center [233, 79] width 206 height 99
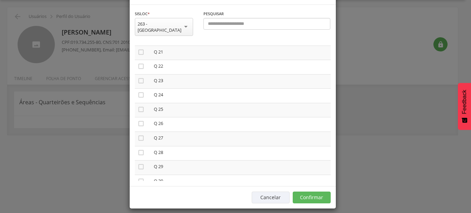
scroll to position [280, 0]
click at [139, 87] on icon "" at bounding box center [141, 83] width 7 height 7
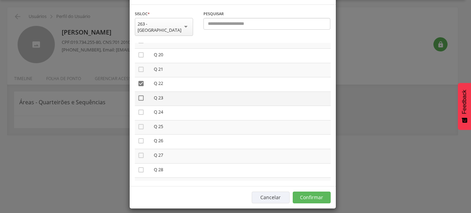
click at [140, 101] on icon "" at bounding box center [141, 97] width 7 height 7
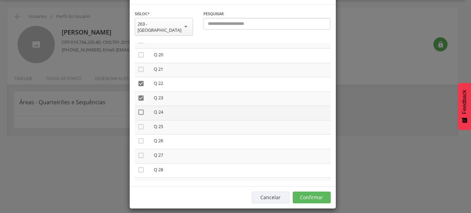
click at [138, 116] on icon "" at bounding box center [141, 112] width 7 height 7
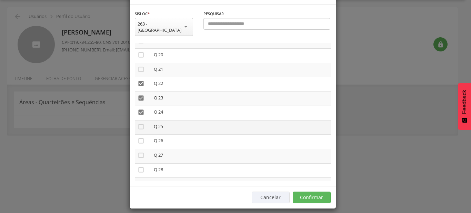
click at [136, 134] on td "" at bounding box center [143, 127] width 16 height 14
click at [138, 130] on icon "" at bounding box center [141, 126] width 7 height 7
click at [138, 144] on icon "" at bounding box center [141, 140] width 7 height 7
click at [140, 159] on icon "" at bounding box center [141, 155] width 7 height 7
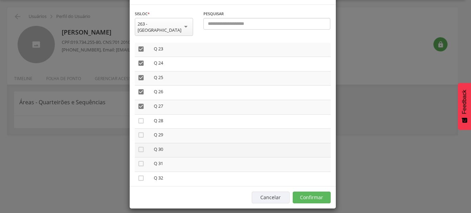
scroll to position [358, 0]
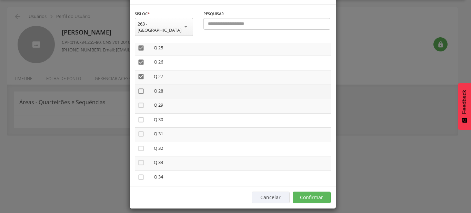
click at [140, 94] on icon "" at bounding box center [141, 91] width 7 height 7
click at [140, 109] on icon "" at bounding box center [141, 105] width 7 height 7
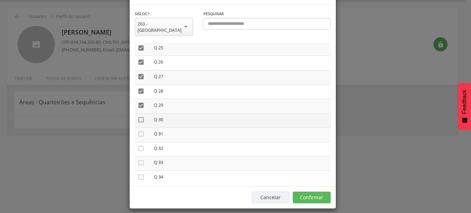
click at [138, 123] on icon "" at bounding box center [141, 119] width 7 height 7
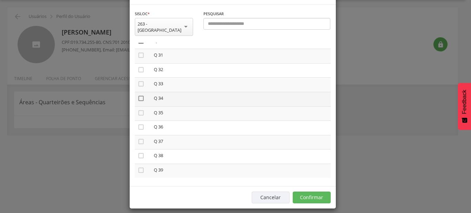
scroll to position [398, 0]
click at [140, 98] on icon "" at bounding box center [141, 94] width 7 height 7
click at [138, 112] on icon "" at bounding box center [141, 109] width 7 height 7
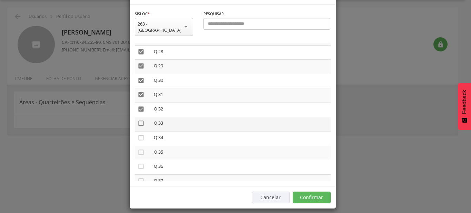
click at [138, 127] on icon "" at bounding box center [141, 123] width 7 height 7
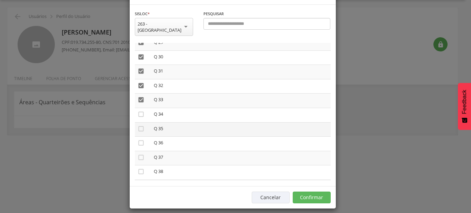
scroll to position [437, 0]
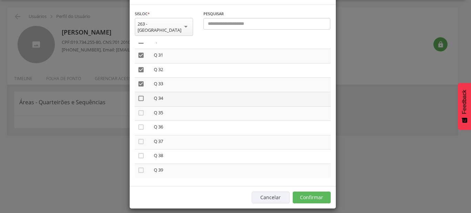
click at [140, 102] on icon "" at bounding box center [141, 98] width 7 height 7
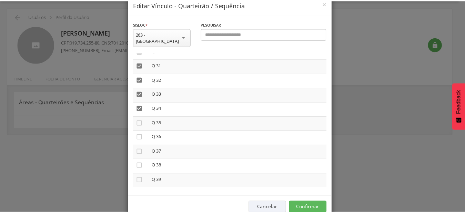
scroll to position [26, 0]
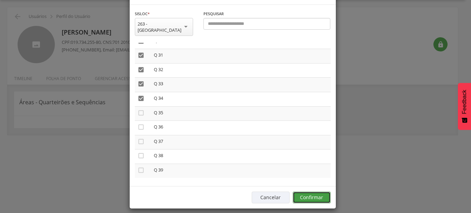
click at [322, 191] on button "Confirmar" at bounding box center [312, 197] width 38 height 12
